Goal: Task Accomplishment & Management: Use online tool/utility

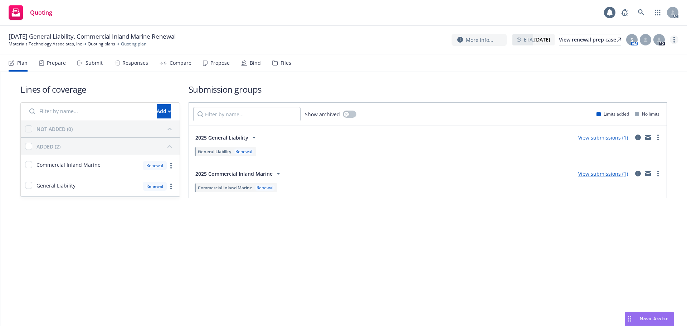
click at [677, 40] on link "more" at bounding box center [674, 39] width 9 height 9
click at [622, 51] on link "Copy logging email" at bounding box center [638, 54] width 80 height 14
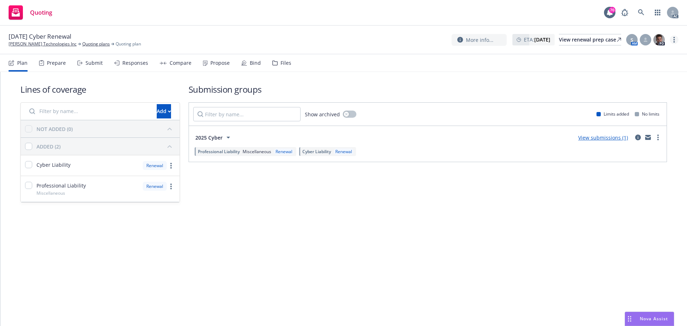
click at [675, 41] on icon "more" at bounding box center [674, 40] width 1 height 6
click at [645, 56] on link "Copy logging email" at bounding box center [638, 54] width 80 height 14
